Goal: Register for event/course

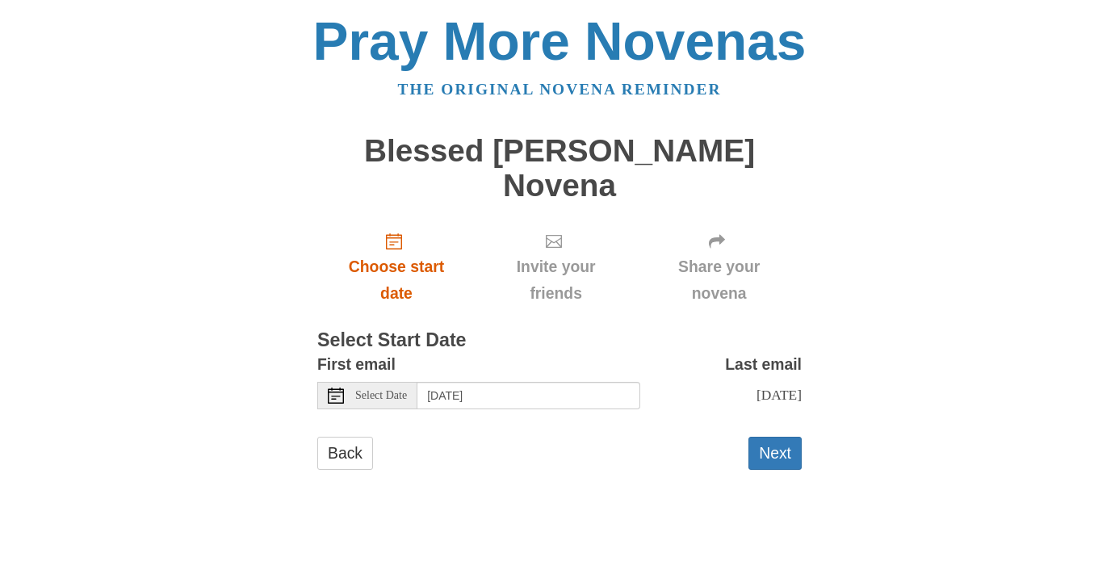
click at [401, 253] on span "Choose start date" at bounding box center [396, 279] width 126 height 53
click at [775, 437] on button "Next" at bounding box center [774, 453] width 53 height 33
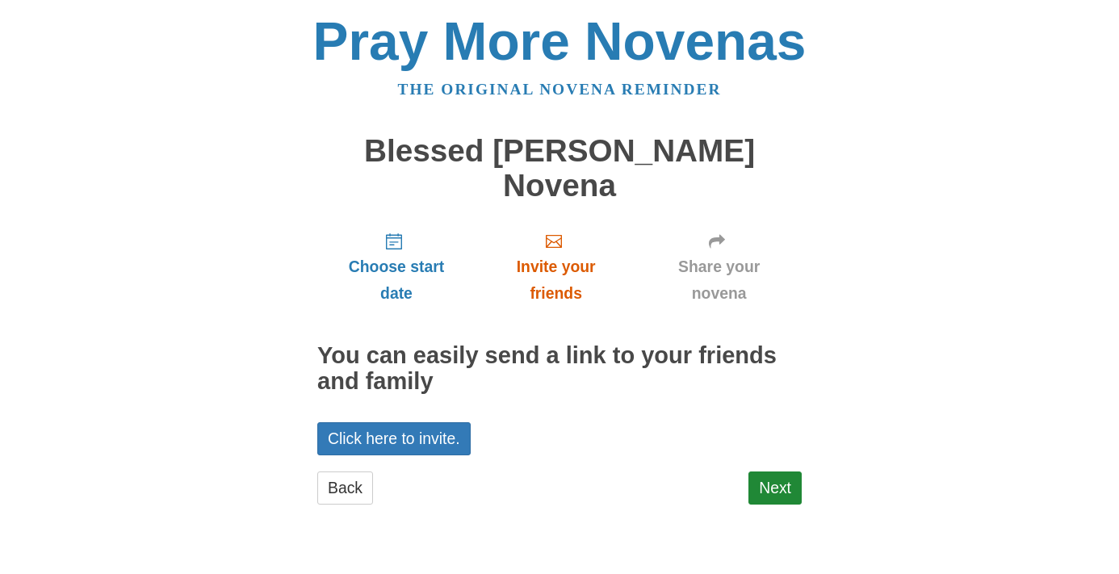
click at [561, 253] on span "Invite your friends" at bounding box center [556, 279] width 128 height 53
click at [706, 253] on span "Share your novena" at bounding box center [718, 279] width 133 height 53
